Goal: Navigation & Orientation: Go to known website

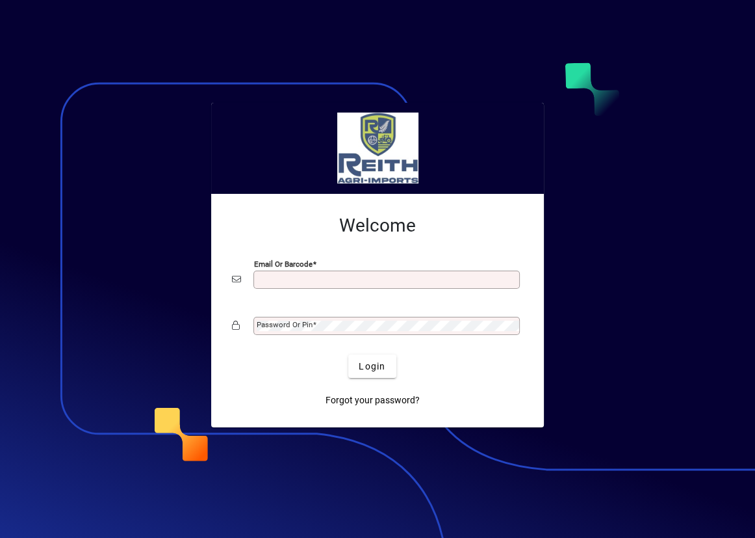
click at [285, 278] on input "Email or Barcode" at bounding box center [388, 279] width 263 height 10
type input "**********"
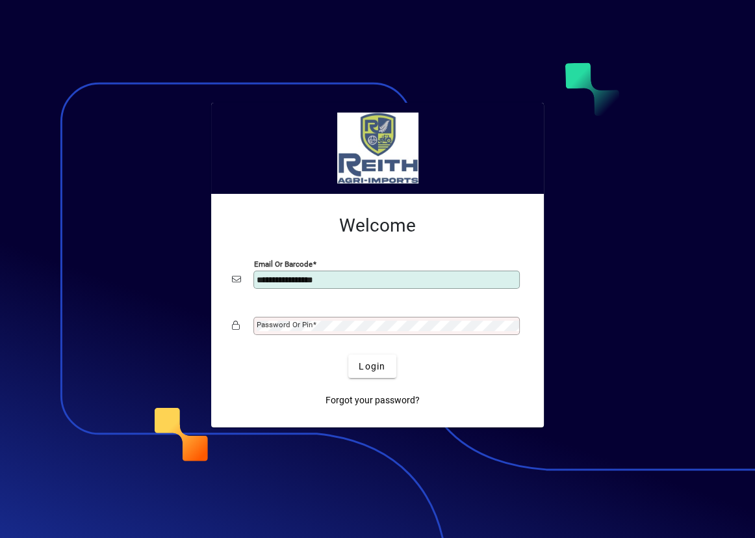
click at [294, 328] on mat-label "Password or Pin" at bounding box center [285, 324] width 56 height 9
click at [348, 354] on button "Login" at bounding box center [371, 365] width 47 height 23
